Goal: Complete application form

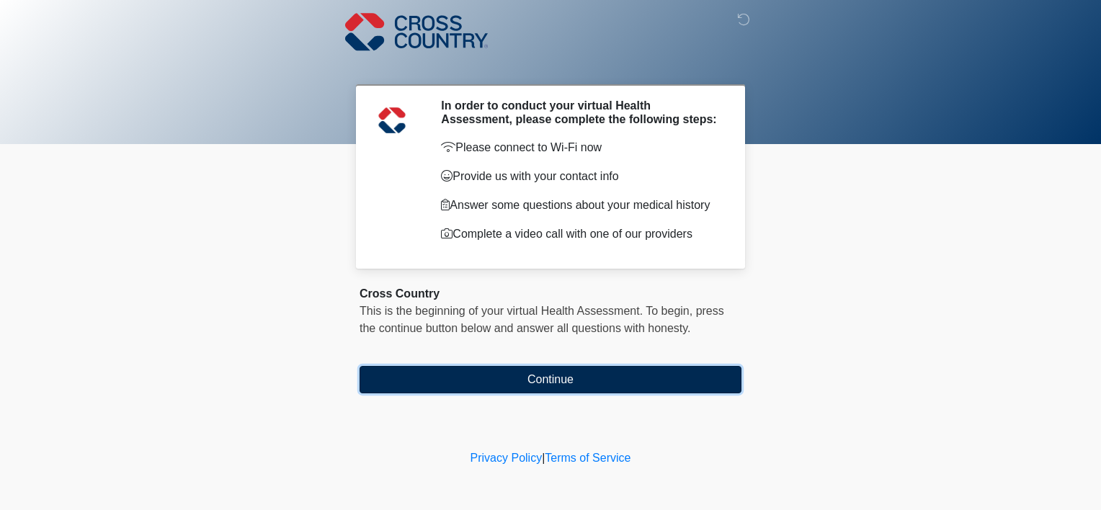
click at [522, 380] on button "Continue" at bounding box center [551, 379] width 382 height 27
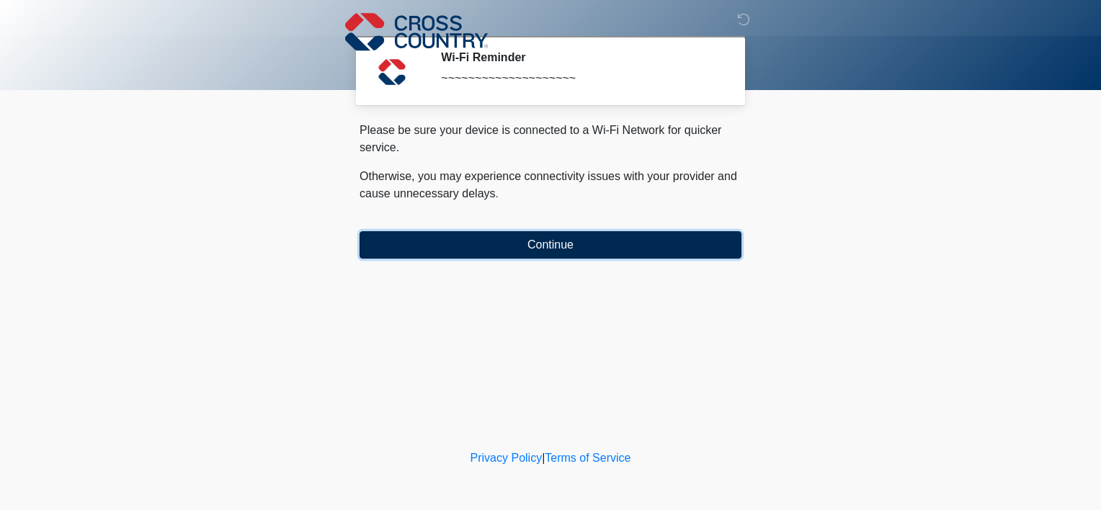
click at [539, 244] on button "Continue" at bounding box center [551, 244] width 382 height 27
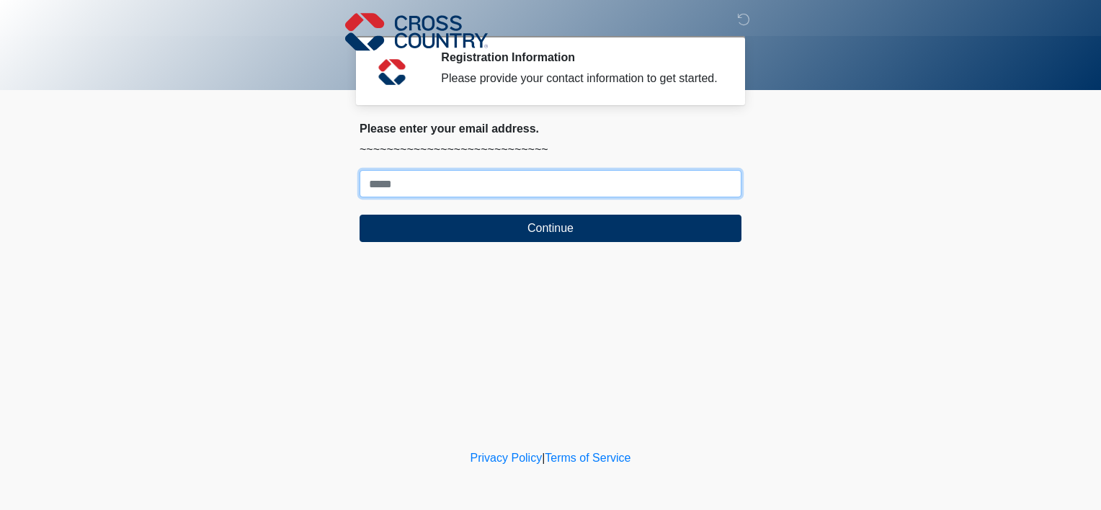
click at [427, 184] on input "Where should we email your response?" at bounding box center [551, 183] width 382 height 27
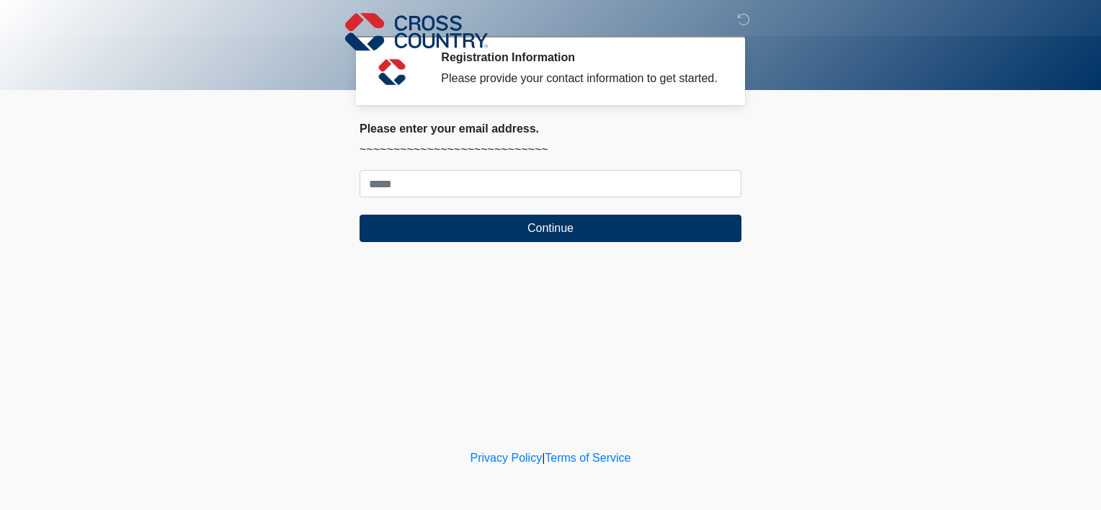
click at [238, 259] on body "‎ ‎ ‎ Registration Information Please provide your contact information to get s…" at bounding box center [550, 255] width 1101 height 510
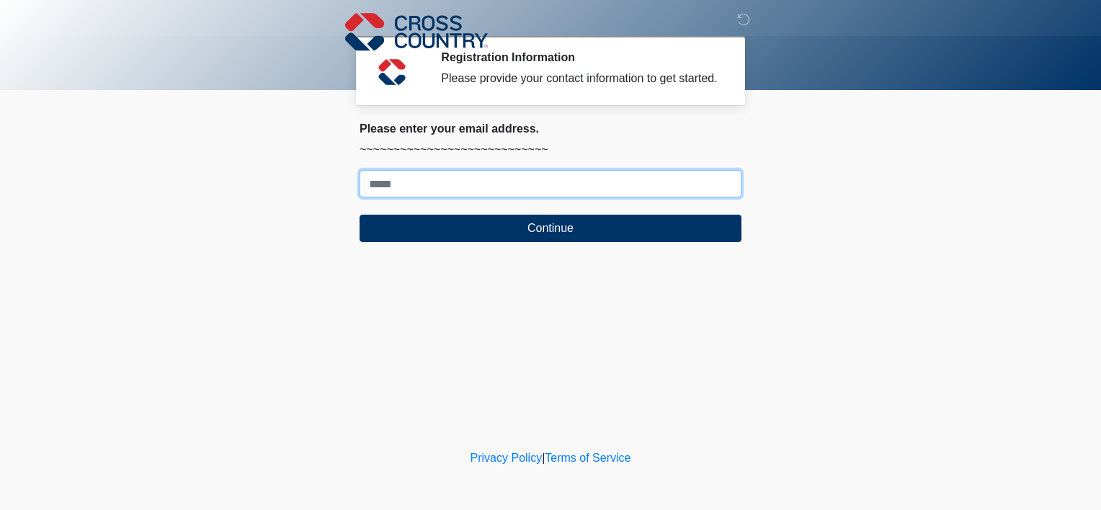
click at [376, 184] on input "Where should we email your response?" at bounding box center [551, 183] width 382 height 27
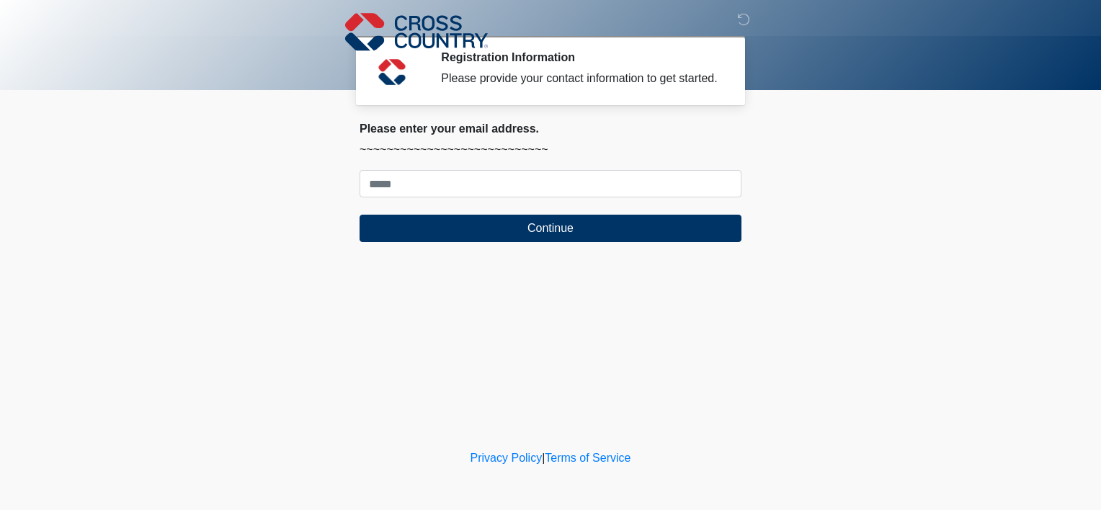
click at [298, 197] on body "‎ ‎ ‎ Registration Information Please provide your contact information to get s…" at bounding box center [550, 255] width 1101 height 510
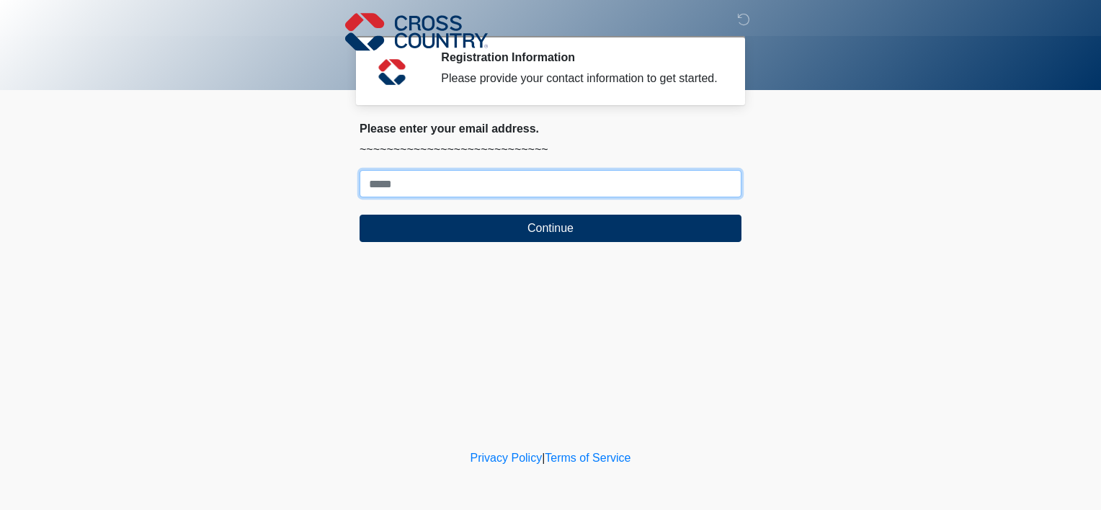
click at [406, 187] on input "Where should we email your response?" at bounding box center [551, 183] width 382 height 27
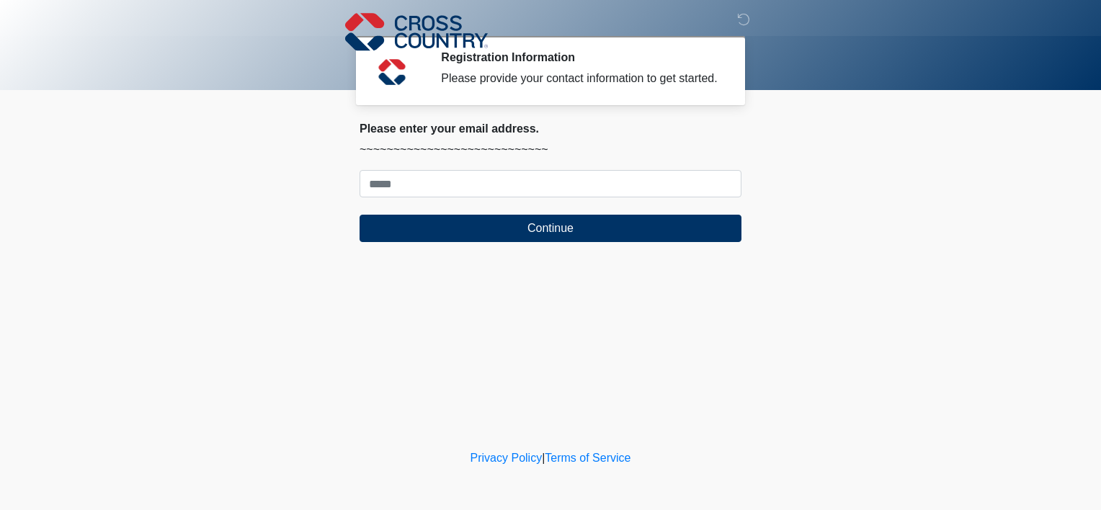
click at [284, 246] on body "‎ ‎ ‎ Registration Information Please provide your contact information to get s…" at bounding box center [550, 255] width 1101 height 510
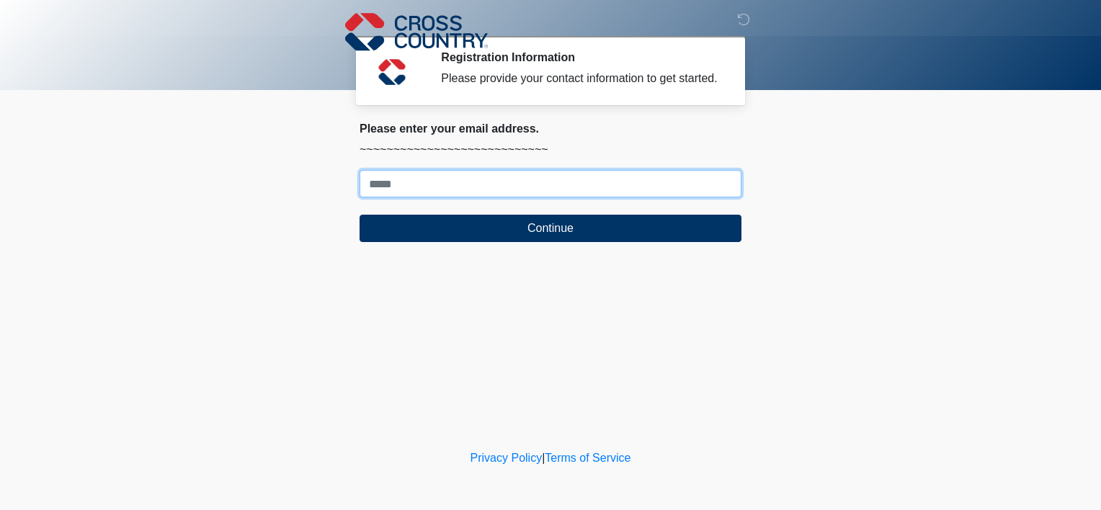
click at [438, 180] on input "Where should we email your response?" at bounding box center [551, 183] width 382 height 27
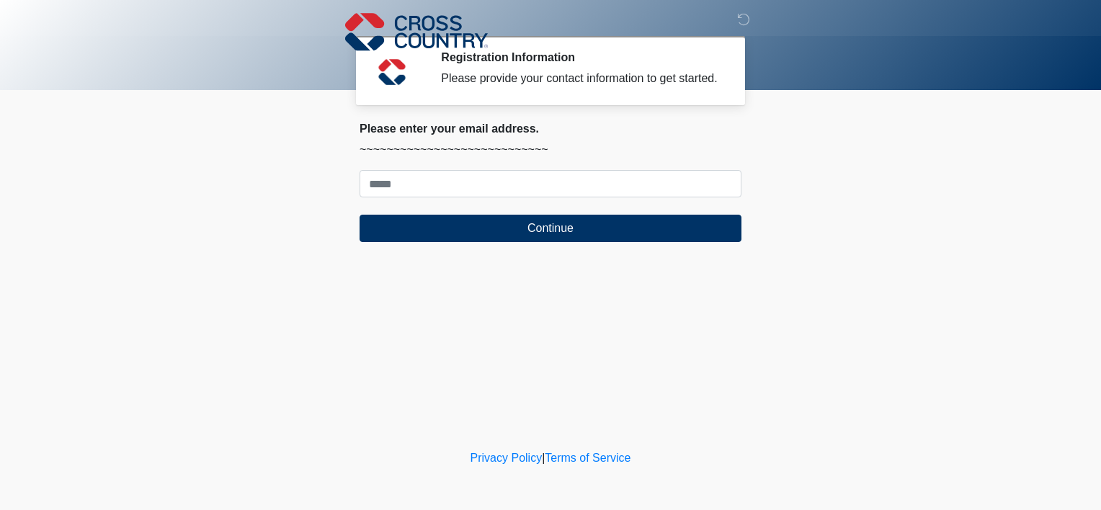
click at [297, 201] on body "‎ ‎ ‎ Registration Information Please provide your contact information to get s…" at bounding box center [550, 255] width 1101 height 510
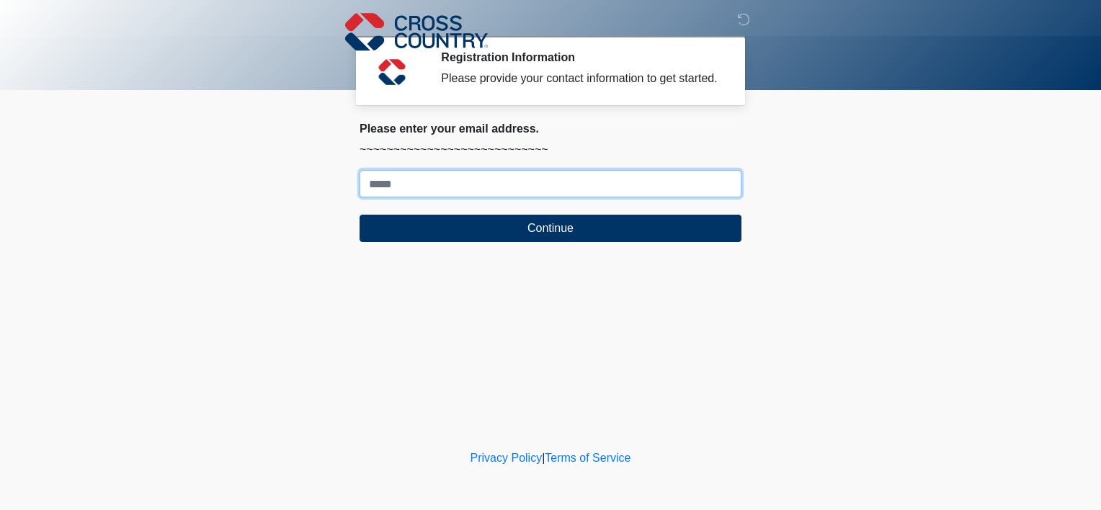
click at [395, 180] on input "Where should we email your response?" at bounding box center [551, 183] width 382 height 27
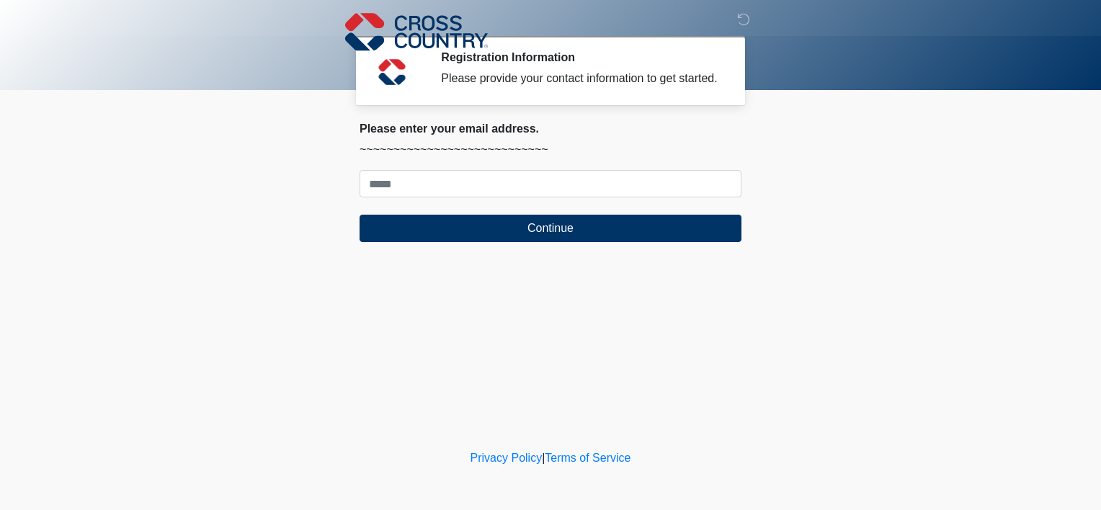
click at [285, 244] on body "‎ ‎ ‎ Registration Information Please provide your contact information to get s…" at bounding box center [550, 255] width 1101 height 510
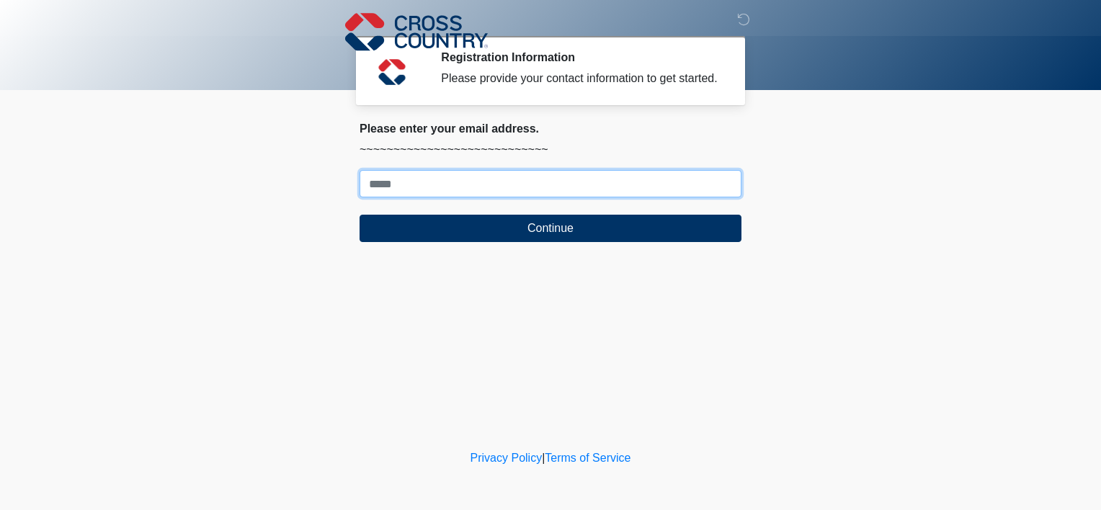
click at [401, 179] on input "Where should we email your response?" at bounding box center [551, 183] width 382 height 27
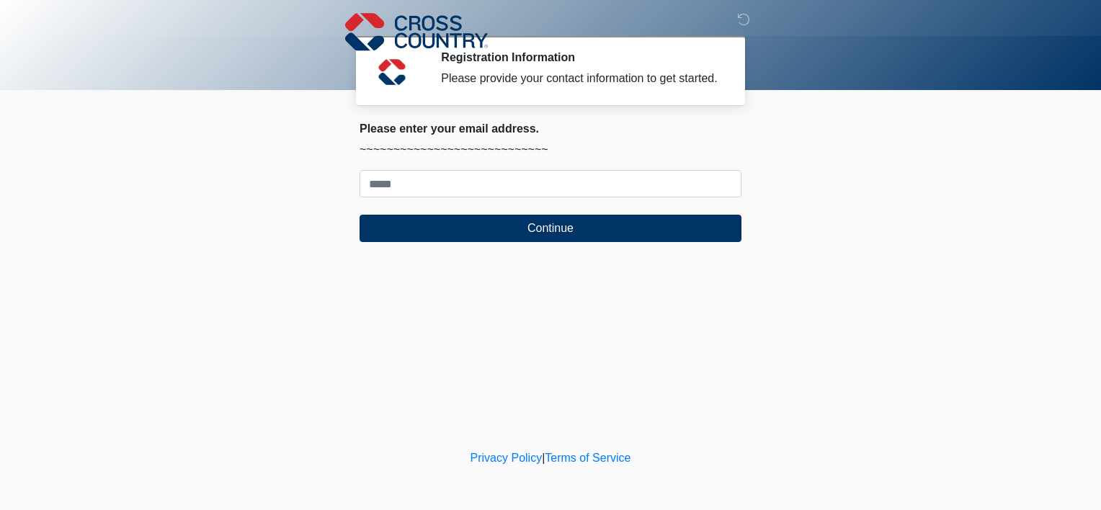
click at [279, 187] on body "‎ ‎ ‎ Registration Information Please provide your contact information to get s…" at bounding box center [550, 255] width 1101 height 510
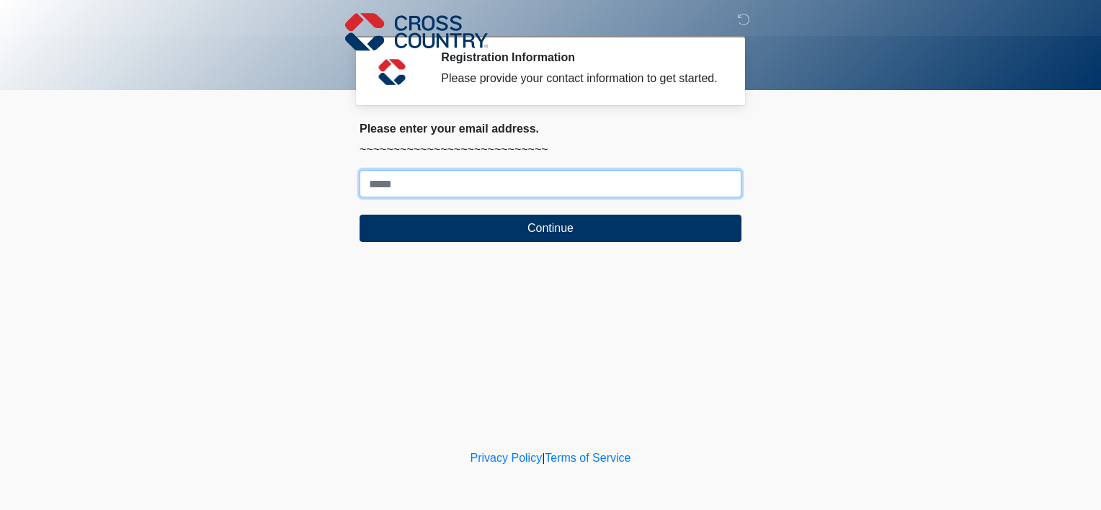
click at [382, 185] on input "Where should we email your response?" at bounding box center [551, 183] width 382 height 27
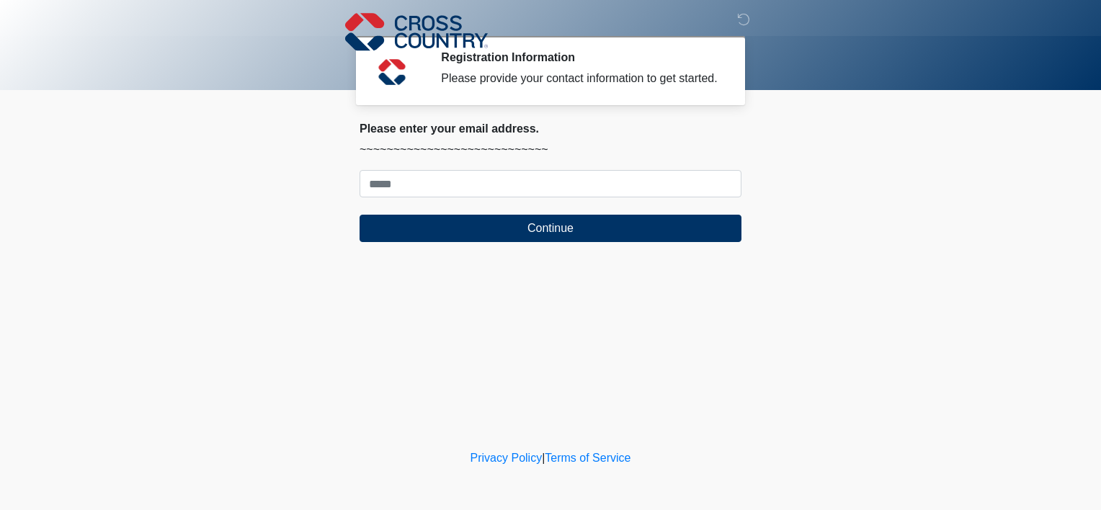
click at [250, 187] on body "‎ ‎ ‎ Registration Information Please provide your contact information to get s…" at bounding box center [550, 255] width 1101 height 510
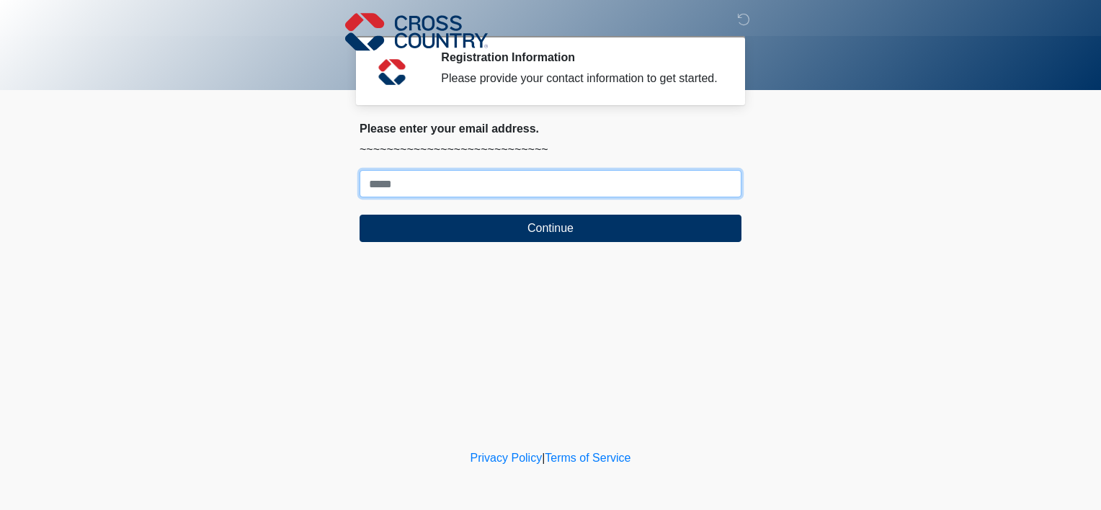
click at [414, 174] on input "Where should we email your response?" at bounding box center [551, 183] width 382 height 27
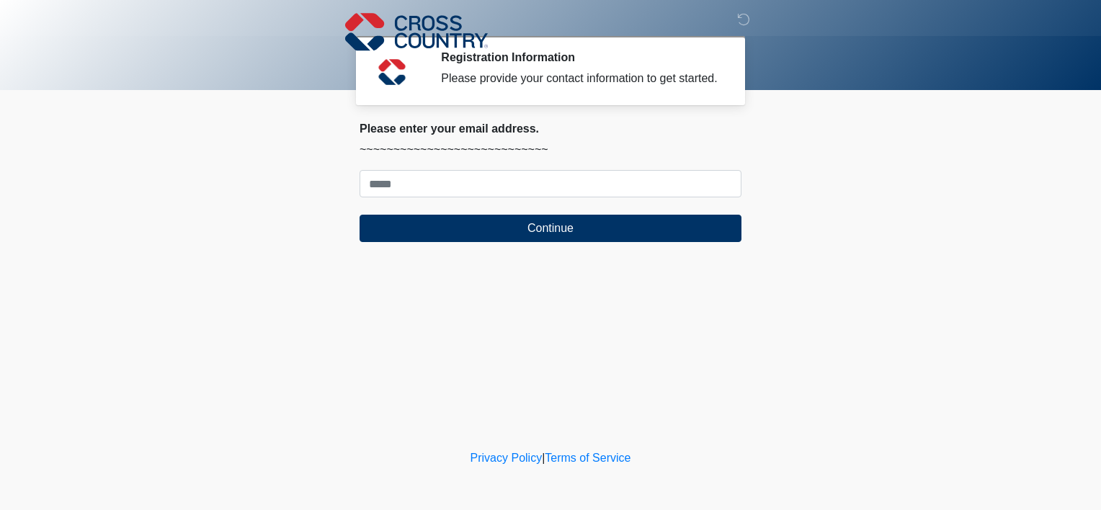
click at [294, 202] on body "‎ ‎ ‎ Registration Information Please provide your contact information to get s…" at bounding box center [550, 255] width 1101 height 510
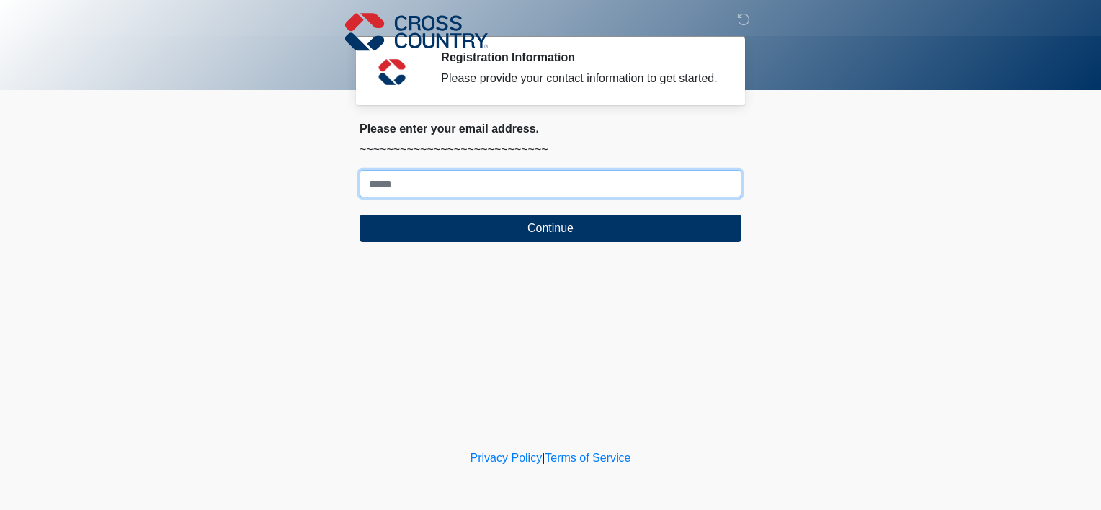
click at [434, 189] on input "Where should we email your response?" at bounding box center [551, 183] width 382 height 27
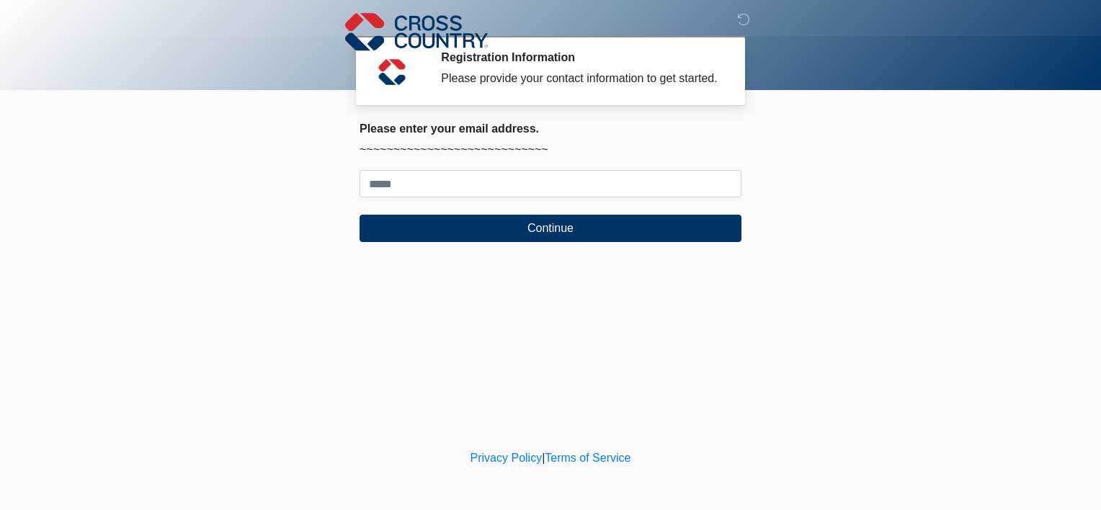
click at [280, 192] on body "‎ ‎ ‎ Registration Information Please provide your contact information to get s…" at bounding box center [550, 255] width 1101 height 510
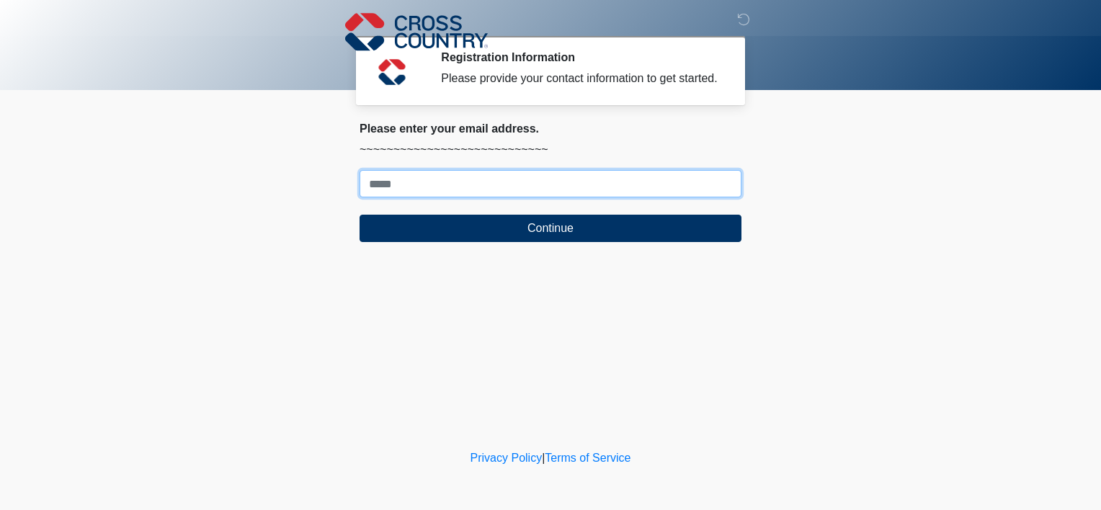
click at [425, 182] on input "Where should we email your response?" at bounding box center [551, 183] width 382 height 27
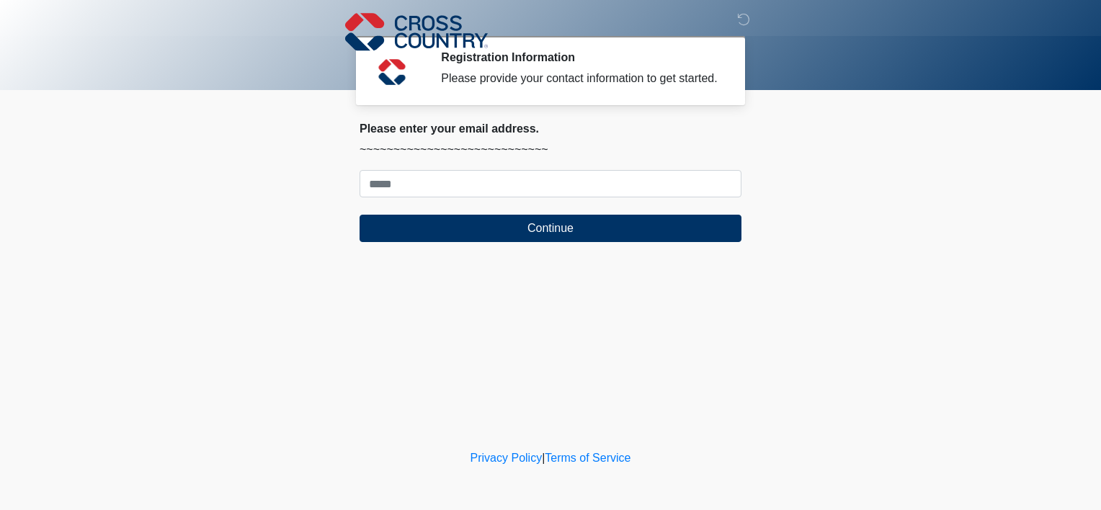
drag, startPoint x: 277, startPoint y: 206, endPoint x: 291, endPoint y: 201, distance: 15.3
click at [277, 206] on body "‎ ‎ ‎ Registration Information Please provide your contact information to get s…" at bounding box center [550, 255] width 1101 height 510
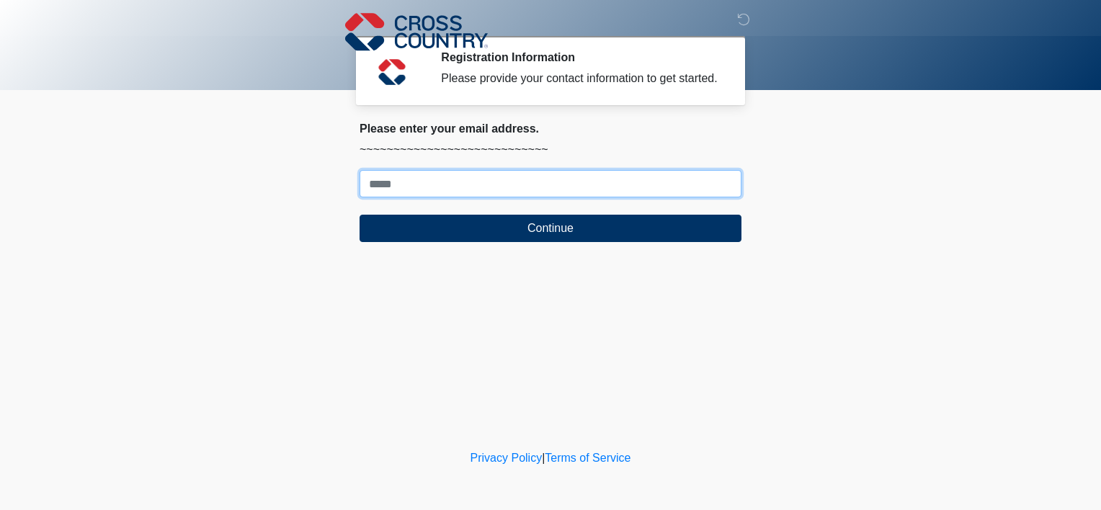
click at [406, 184] on input "Where should we email your response?" at bounding box center [551, 183] width 382 height 27
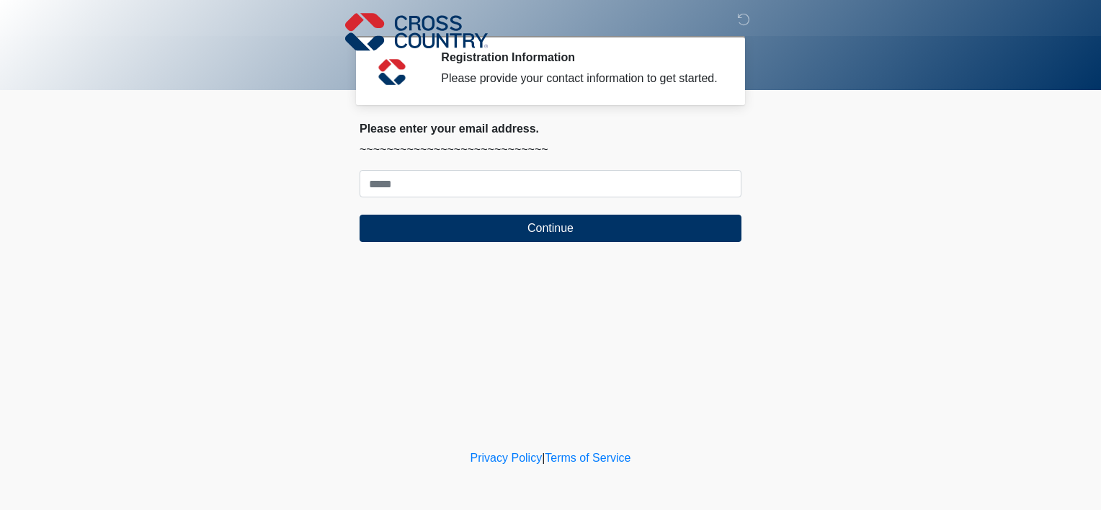
click at [252, 207] on body "‎ ‎ ‎ Registration Information Please provide your contact information to get s…" at bounding box center [550, 255] width 1101 height 510
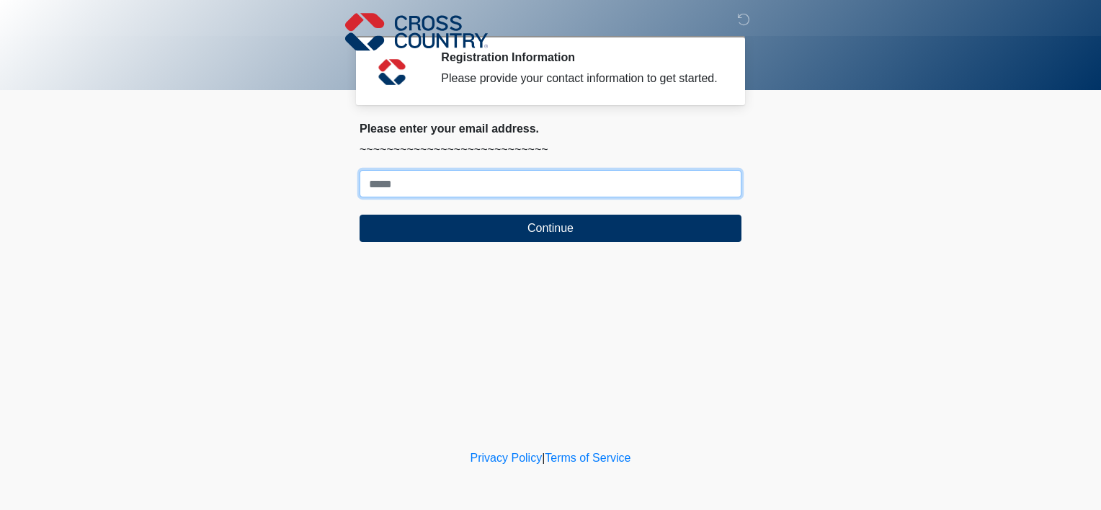
click at [378, 184] on input "Where should we email your response?" at bounding box center [551, 183] width 382 height 27
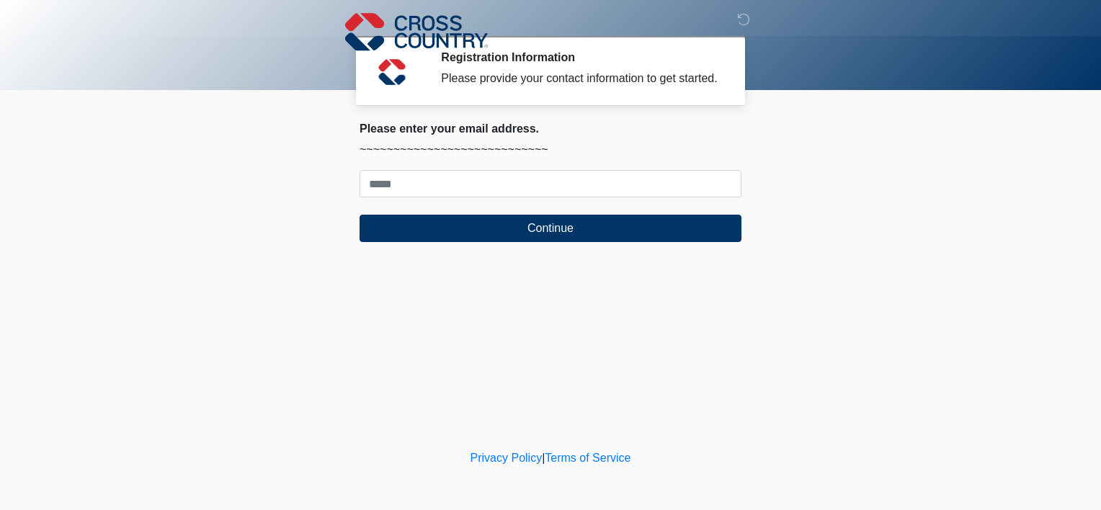
click at [287, 185] on body "‎ ‎ ‎ Registration Information Please provide your contact information to get s…" at bounding box center [550, 255] width 1101 height 510
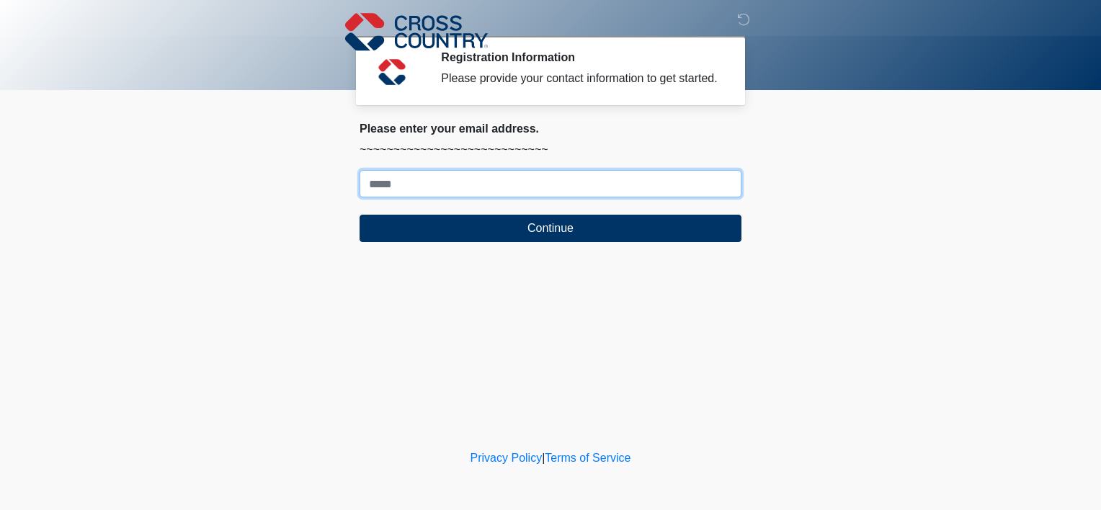
click at [415, 190] on input "Where should we email your response?" at bounding box center [551, 183] width 382 height 27
click at [395, 182] on input "Where should we email your response?" at bounding box center [551, 183] width 382 height 27
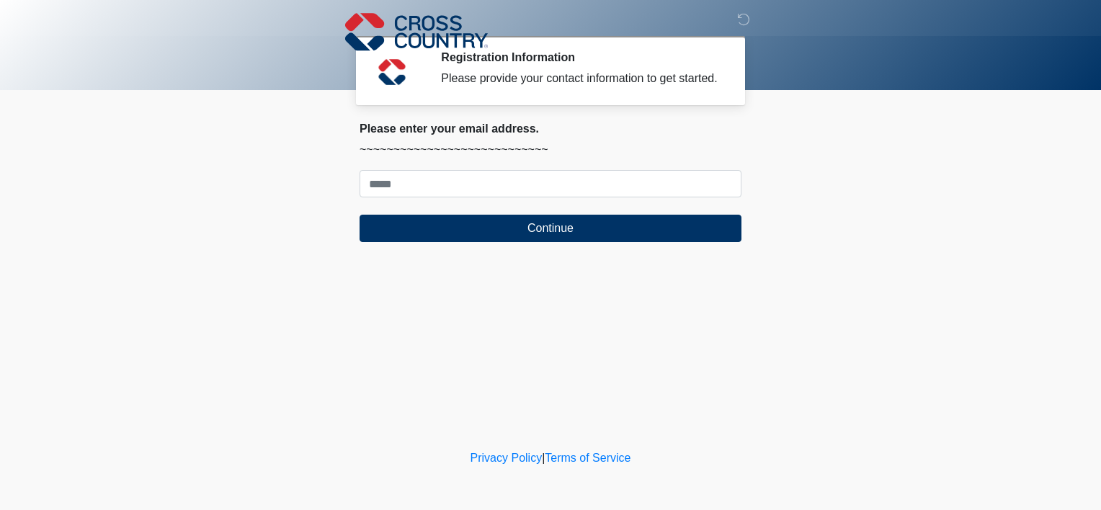
click at [222, 233] on body "‎ ‎ ‎ Registration Information Please provide your contact information to get s…" at bounding box center [550, 255] width 1101 height 510
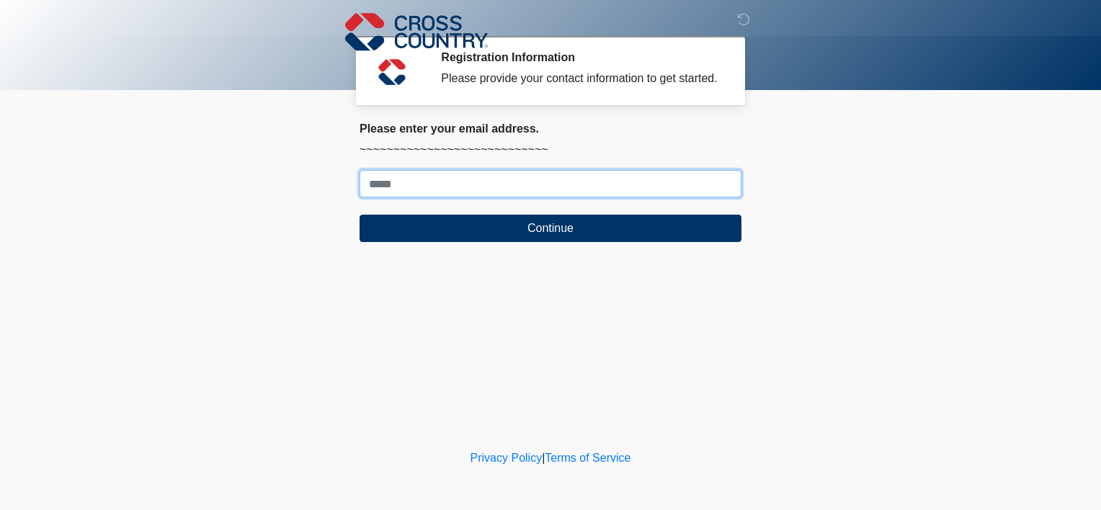
click at [404, 183] on input "Where should we email your response?" at bounding box center [551, 183] width 382 height 27
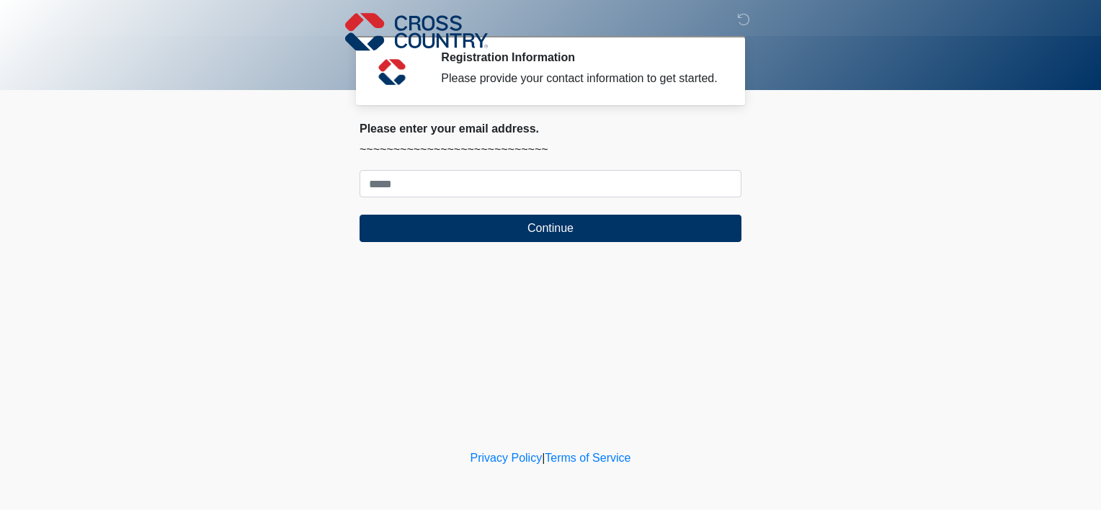
click at [327, 193] on body "‎ ‎ ‎ Registration Information Please provide your contact information to get s…" at bounding box center [550, 255] width 1101 height 510
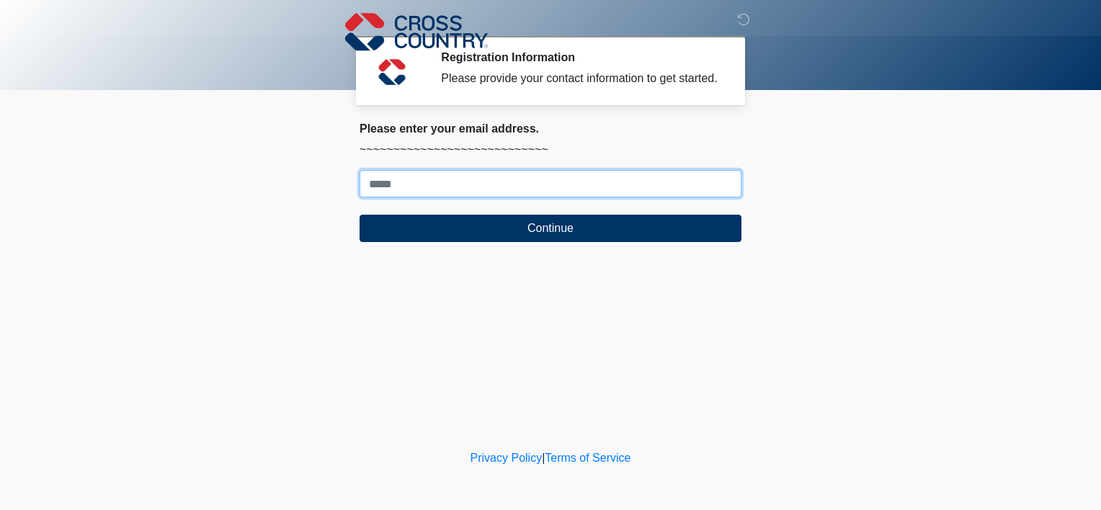
drag, startPoint x: 470, startPoint y: 182, endPoint x: 427, endPoint y: 187, distance: 43.5
click at [470, 182] on input "Where should we email your response?" at bounding box center [551, 183] width 382 height 27
click at [389, 189] on input "Where should we email your response?" at bounding box center [551, 183] width 382 height 27
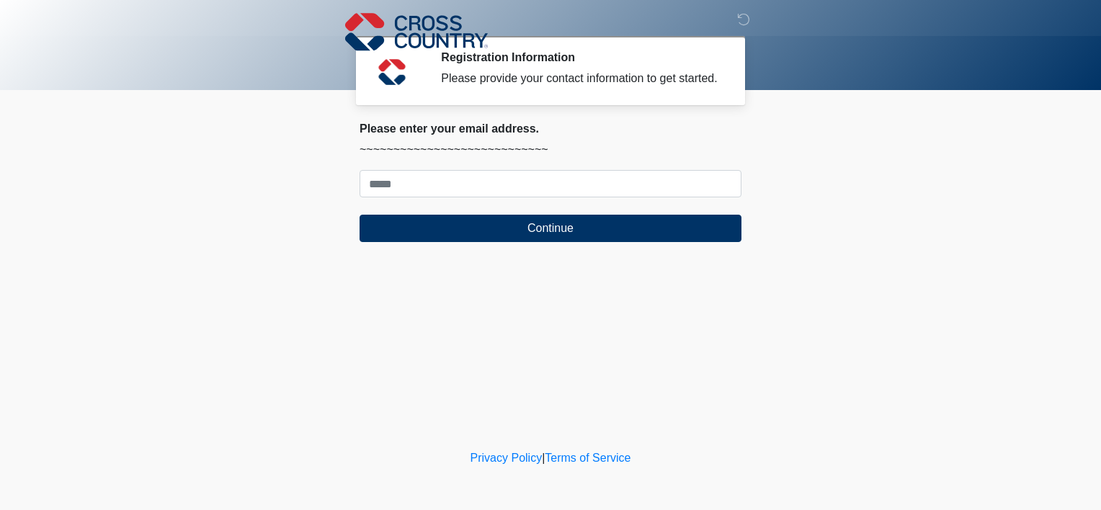
click at [179, 223] on body "‎ ‎ ‎ Registration Information Please provide your contact information to get s…" at bounding box center [550, 255] width 1101 height 510
